Goal: Book appointment/travel/reservation

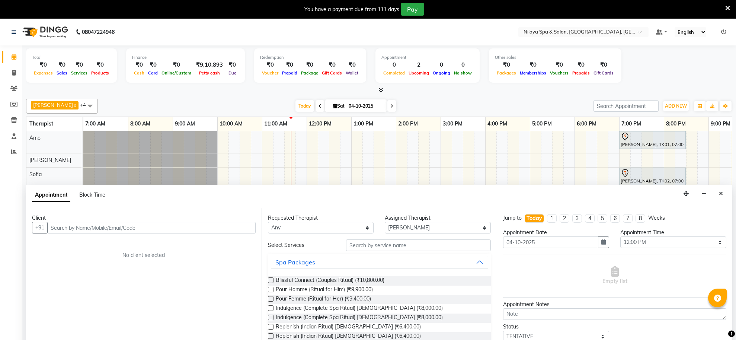
select select "93640"
select select "720"
select select "tentative"
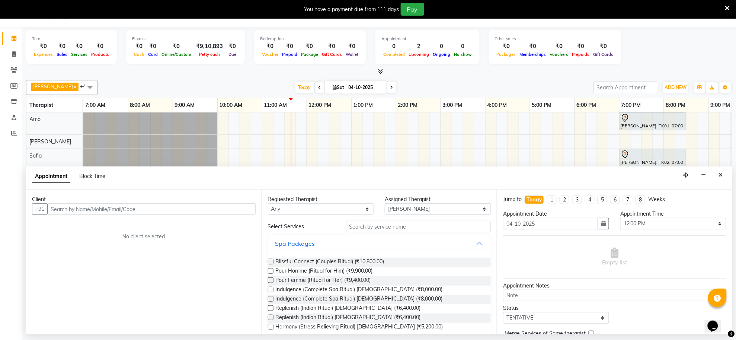
click at [723, 171] on button "Close" at bounding box center [721, 175] width 11 height 12
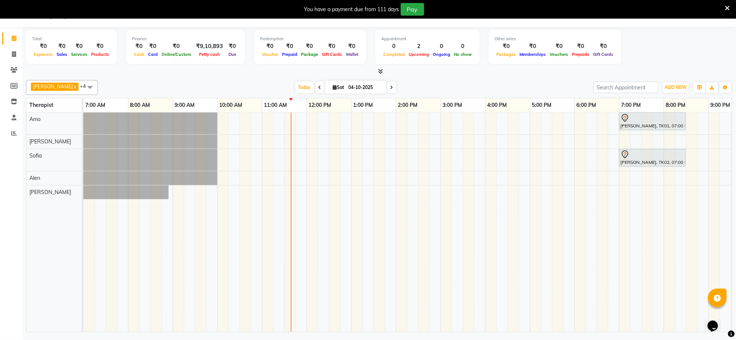
click at [390, 85] on icon at bounding box center [391, 87] width 3 height 4
type input "05-10-2025"
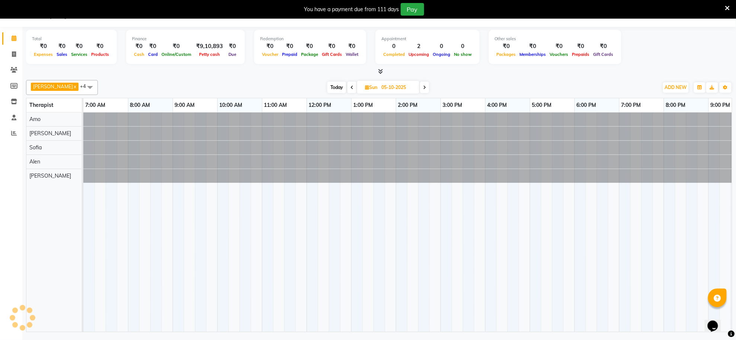
scroll to position [0, 110]
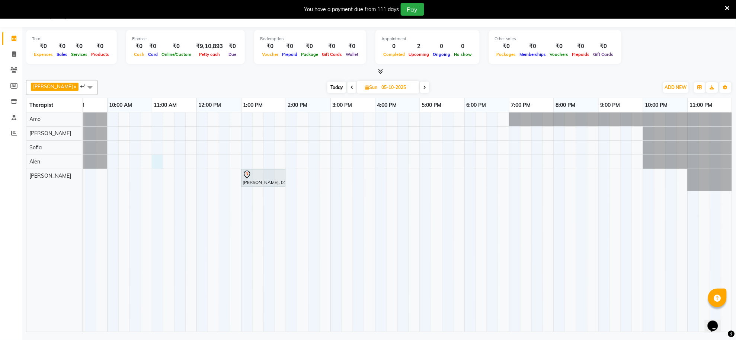
click at [153, 165] on div "[PERSON_NAME], 01:00 PM-02:00 PM, Deep Tissue Repair Therapy([DEMOGRAPHIC_DATA]…" at bounding box center [352, 221] width 759 height 219
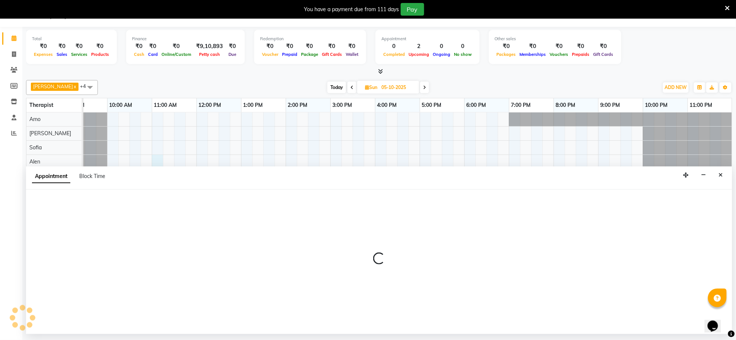
select select "84325"
select select "660"
select select "tentative"
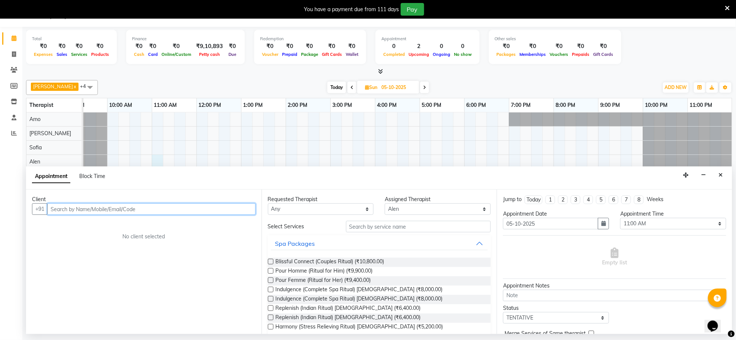
click at [133, 205] on input "text" at bounding box center [151, 209] width 208 height 12
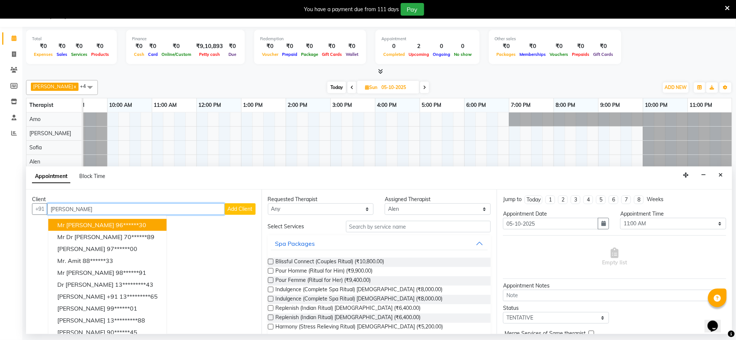
click at [116, 226] on ngb-highlight "96******30" at bounding box center [131, 224] width 31 height 7
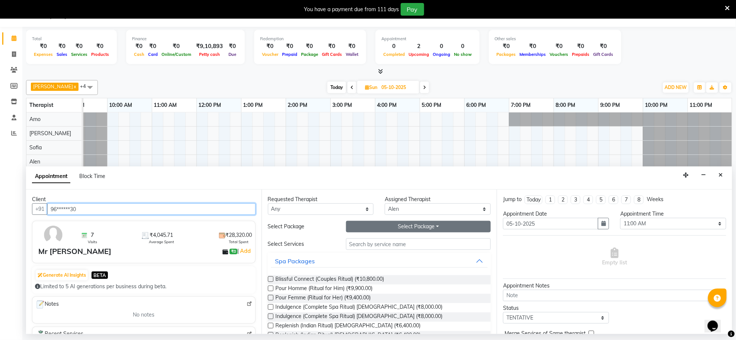
type input "96******30"
click at [380, 231] on button "Select Package Toggle Dropdown" at bounding box center [418, 227] width 145 height 12
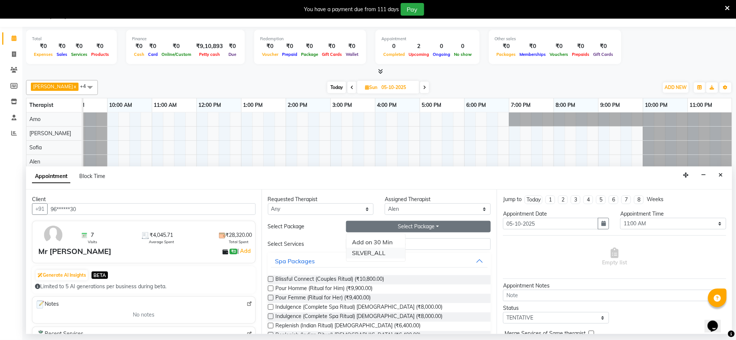
click at [372, 258] on li "SILVER_ALL" at bounding box center [375, 252] width 59 height 11
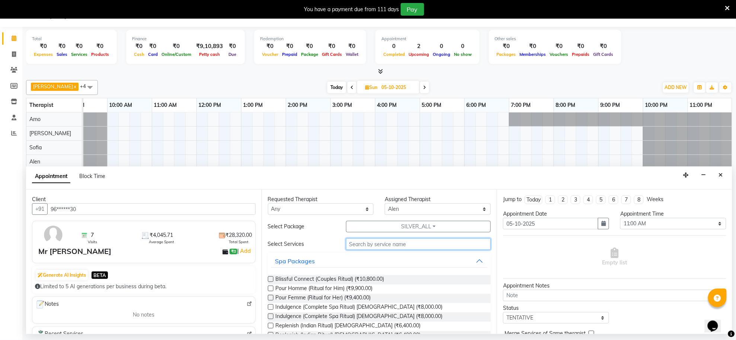
click at [374, 244] on input "text" at bounding box center [418, 244] width 145 height 12
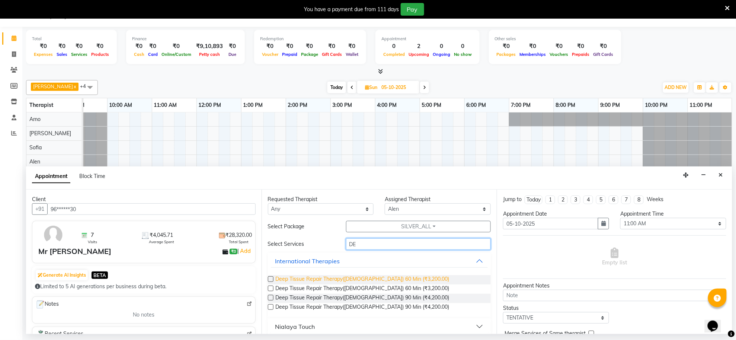
type input "DE"
click at [379, 279] on span "Deep Tissue Repair Therapy([DEMOGRAPHIC_DATA]) 60 Min (₹3,200.00)" at bounding box center [363, 279] width 174 height 9
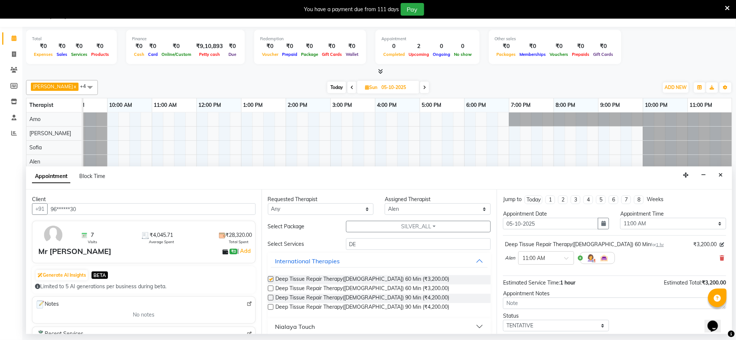
checkbox input "false"
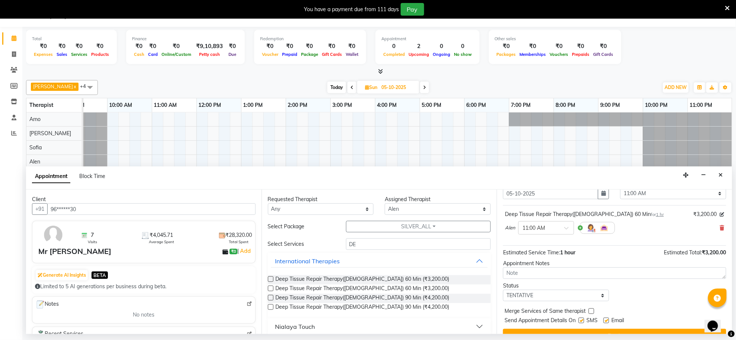
scroll to position [45, 0]
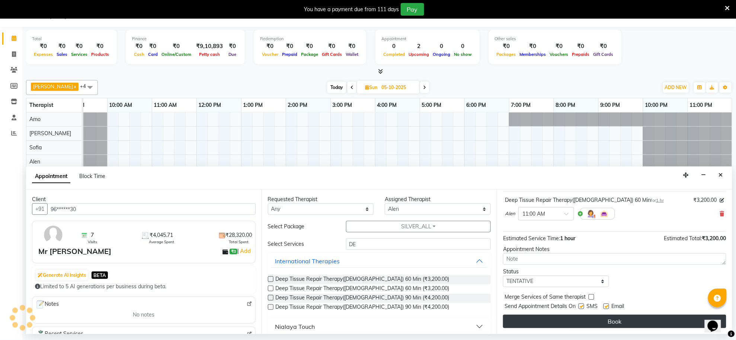
click at [546, 326] on button "Book" at bounding box center [614, 320] width 223 height 13
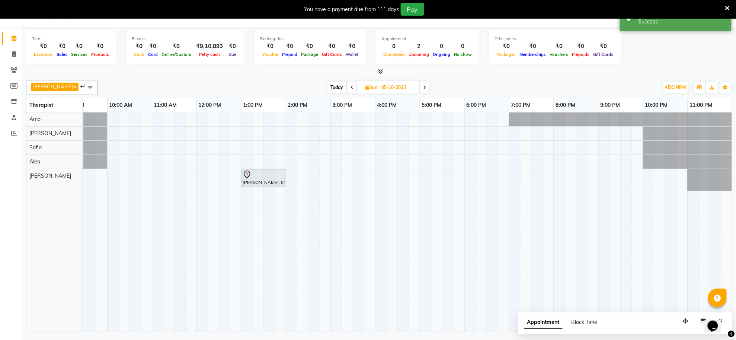
scroll to position [0, 0]
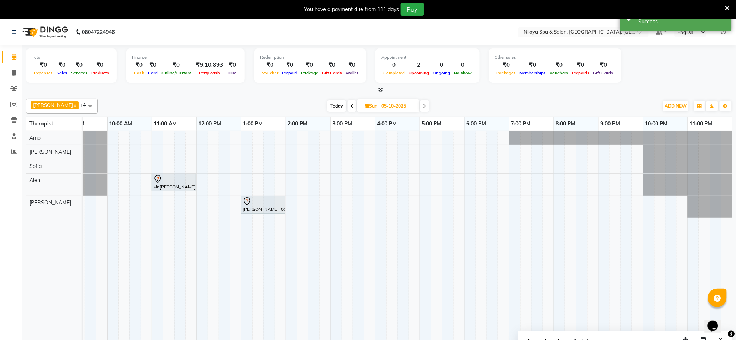
click at [348, 103] on span at bounding box center [352, 106] width 9 height 12
type input "04-10-2025"
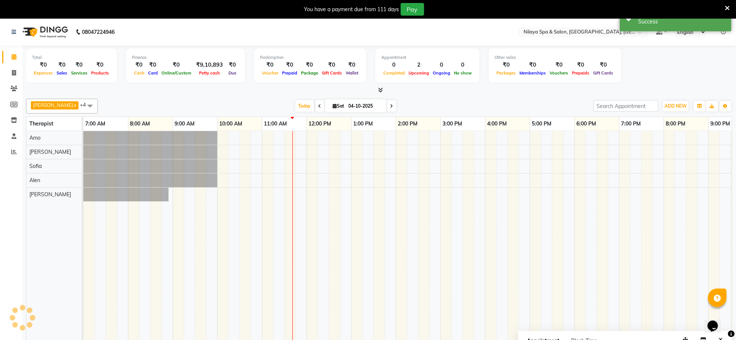
scroll to position [0, 110]
